Goal: Communication & Community: Answer question/provide support

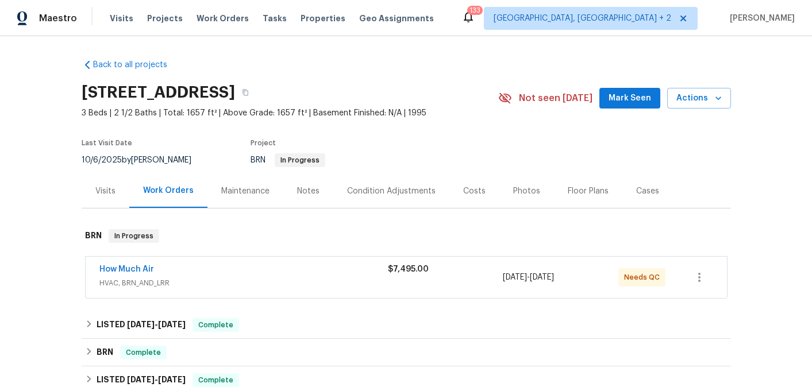
click at [195, 272] on div "How Much Air" at bounding box center [243, 271] width 288 height 14
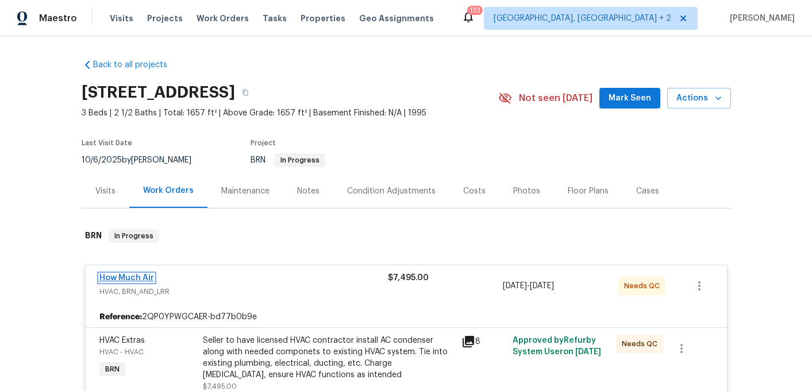
click at [132, 275] on link "How Much Air" at bounding box center [126, 278] width 55 height 8
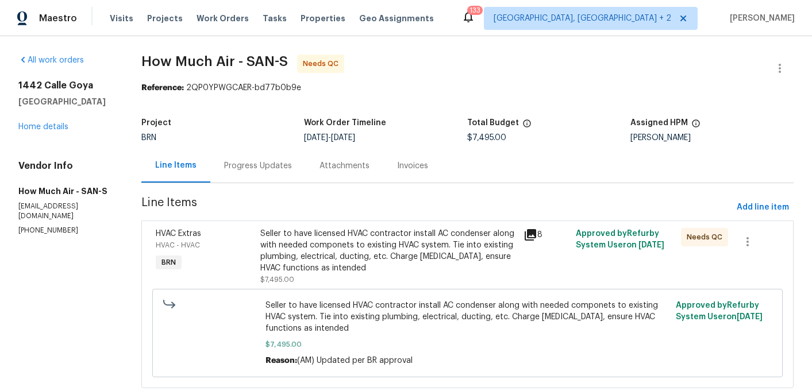
click at [532, 233] on icon at bounding box center [529, 234] width 11 height 11
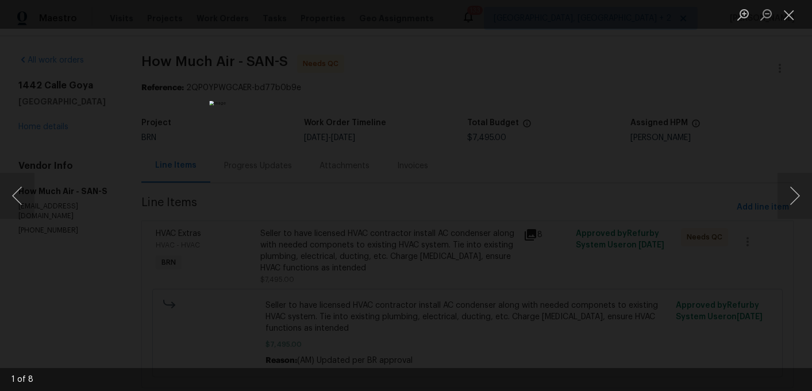
click at [167, 226] on div "Lightbox" at bounding box center [406, 195] width 812 height 391
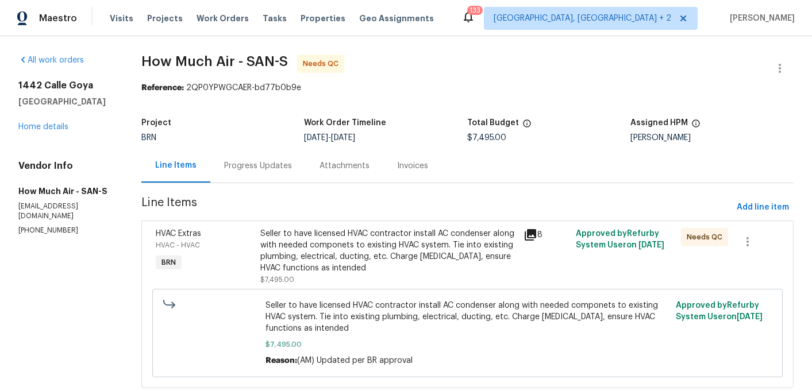
scroll to position [30, 0]
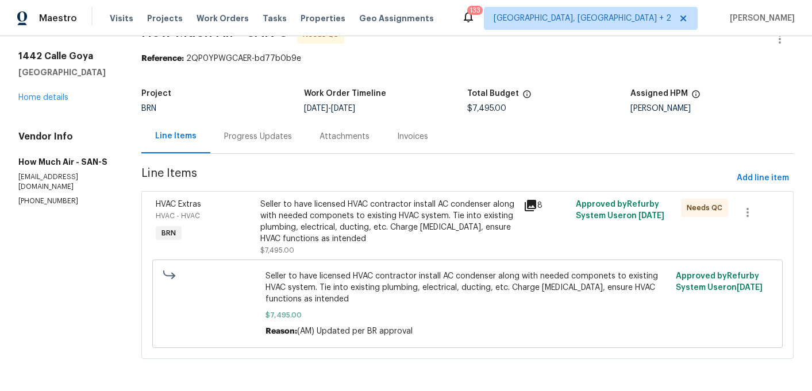
click at [173, 204] on span "HVAC Extras" at bounding box center [178, 204] width 45 height 8
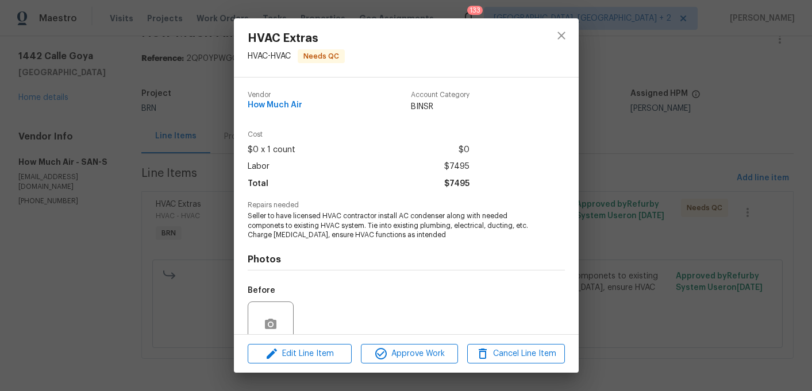
scroll to position [99, 0]
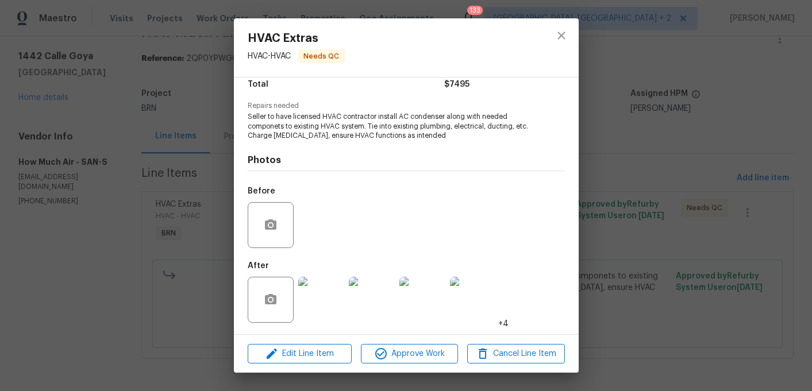
click at [322, 312] on img at bounding box center [321, 300] width 46 height 46
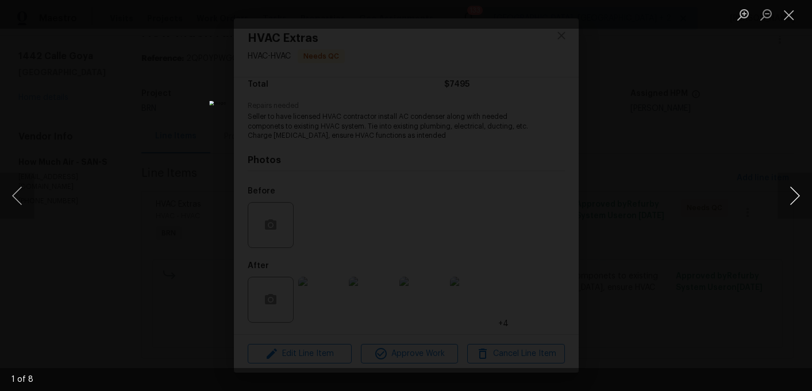
click at [805, 202] on button "Next image" at bounding box center [794, 196] width 34 height 46
click at [795, 199] on button "Next image" at bounding box center [794, 196] width 34 height 46
click at [794, 199] on button "Next image" at bounding box center [794, 196] width 34 height 46
click at [794, 198] on button "Next image" at bounding box center [794, 196] width 34 height 46
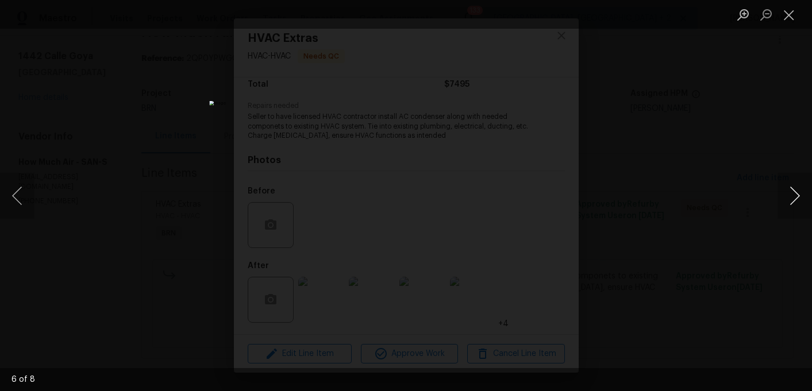
click at [794, 198] on button "Next image" at bounding box center [794, 196] width 34 height 46
click at [794, 199] on button "Next image" at bounding box center [794, 196] width 34 height 46
click at [794, 200] on button "Next image" at bounding box center [794, 196] width 34 height 46
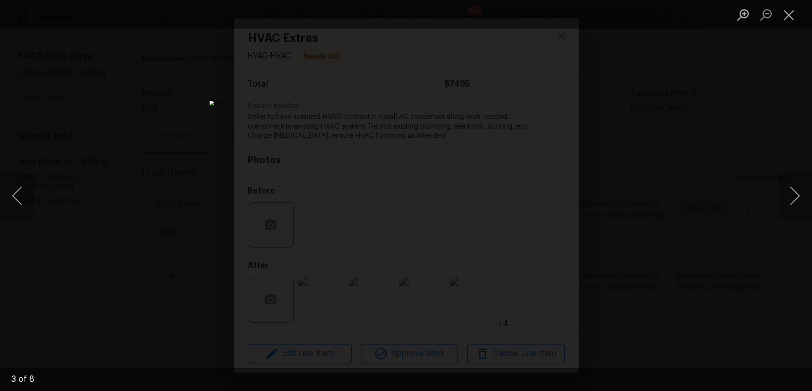
click at [737, 173] on div "Lightbox" at bounding box center [406, 195] width 812 height 391
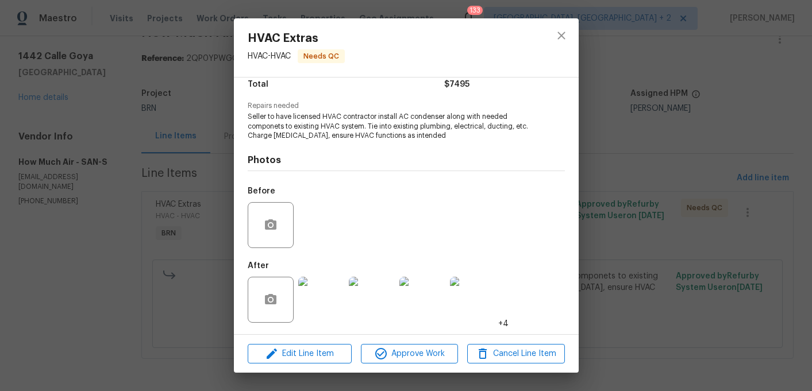
click at [210, 219] on div "HVAC Extras HVAC - HVAC Needs QC Vendor How Much Air Account Category BINSR Cos…" at bounding box center [406, 195] width 812 height 391
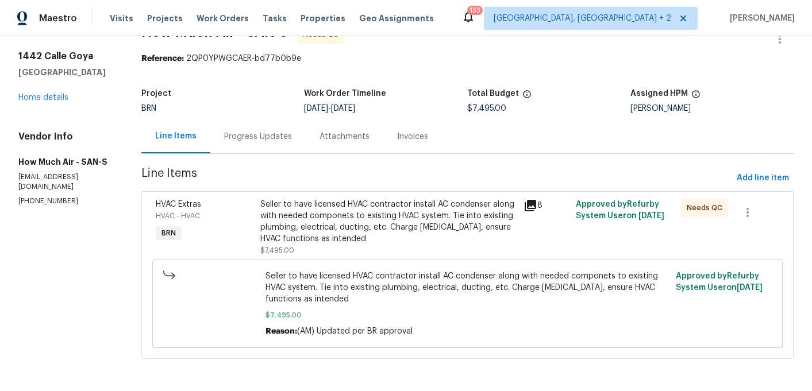
click at [269, 137] on div "Progress Updates" at bounding box center [258, 136] width 68 height 11
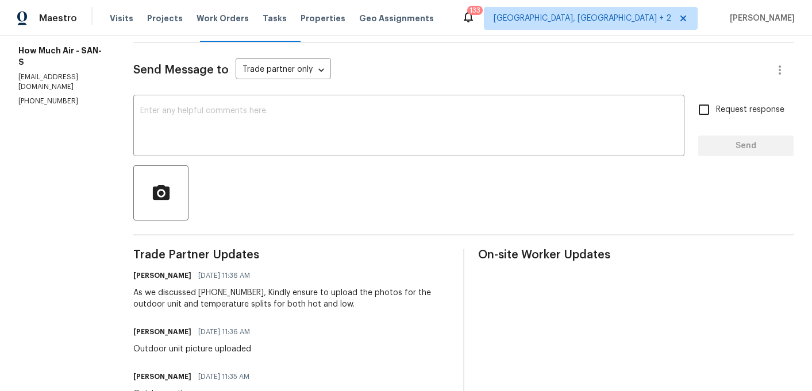
scroll to position [142, 0]
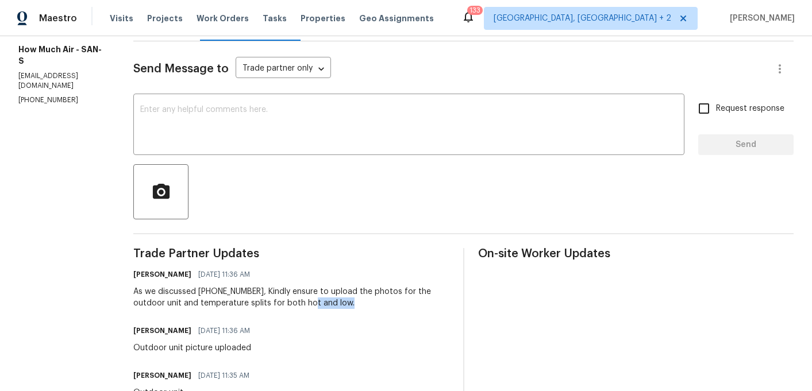
drag, startPoint x: 277, startPoint y: 301, endPoint x: 323, endPoint y: 302, distance: 45.4
click at [325, 302] on div "As we discussed [PHONE_NUMBER], Kindly ensure to upload the photos for the outd…" at bounding box center [291, 297] width 316 height 23
click at [323, 302] on div "As we discussed [PHONE_NUMBER], Kindly ensure to upload the photos for the outd…" at bounding box center [291, 297] width 316 height 23
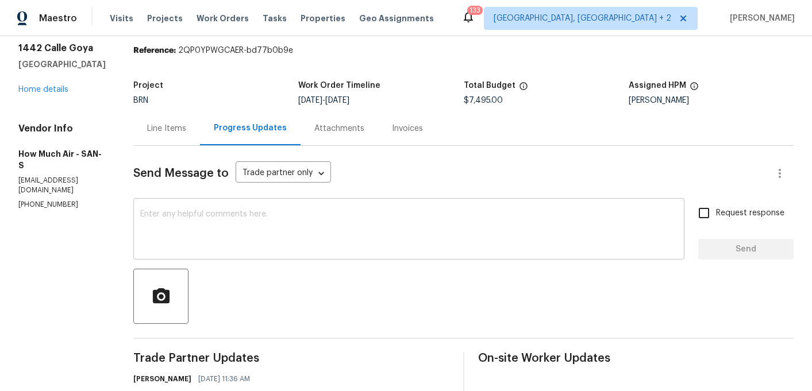
scroll to position [0, 0]
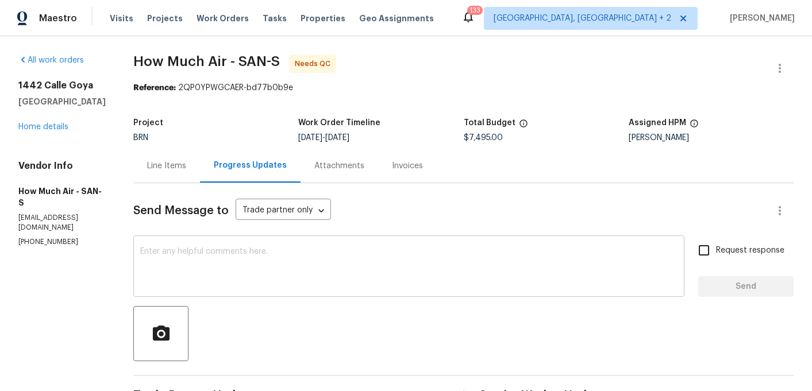
click at [240, 283] on textarea at bounding box center [408, 268] width 537 height 40
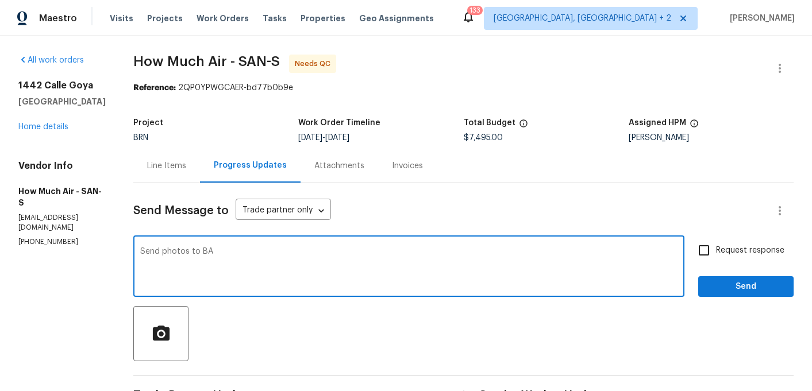
type textarea "Send photos to BA"
